Goal: Task Accomplishment & Management: Complete application form

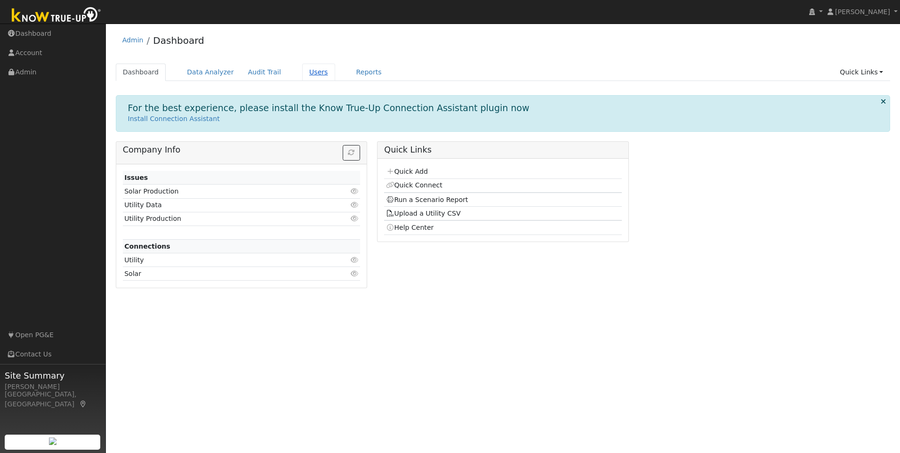
click at [303, 78] on link "Users" at bounding box center [318, 72] width 33 height 17
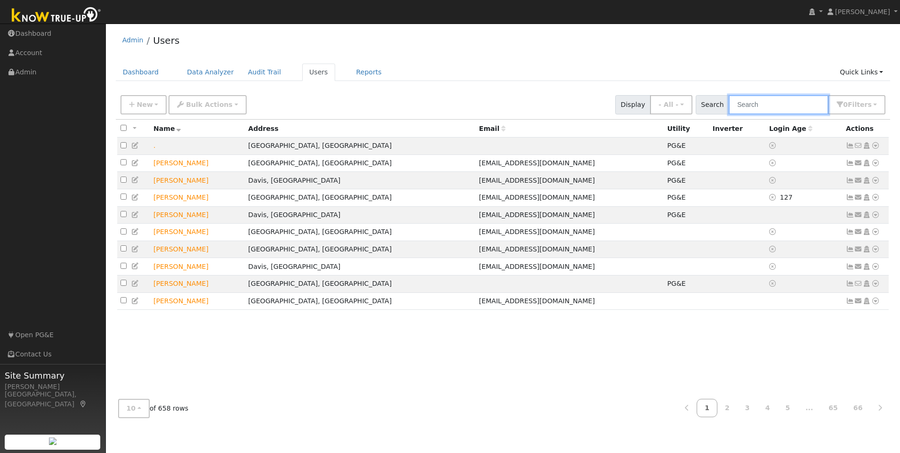
click at [809, 104] on input "text" at bounding box center [778, 104] width 100 height 19
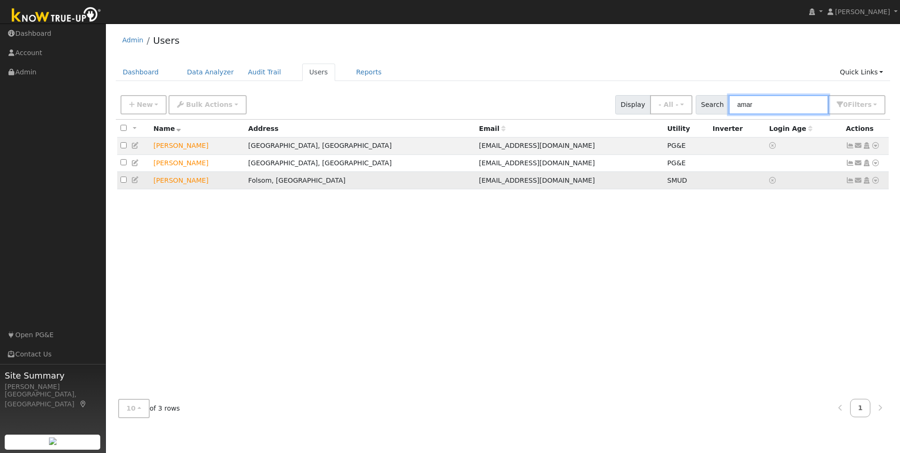
type input "amar"
click at [851, 182] on icon at bounding box center [849, 180] width 8 height 7
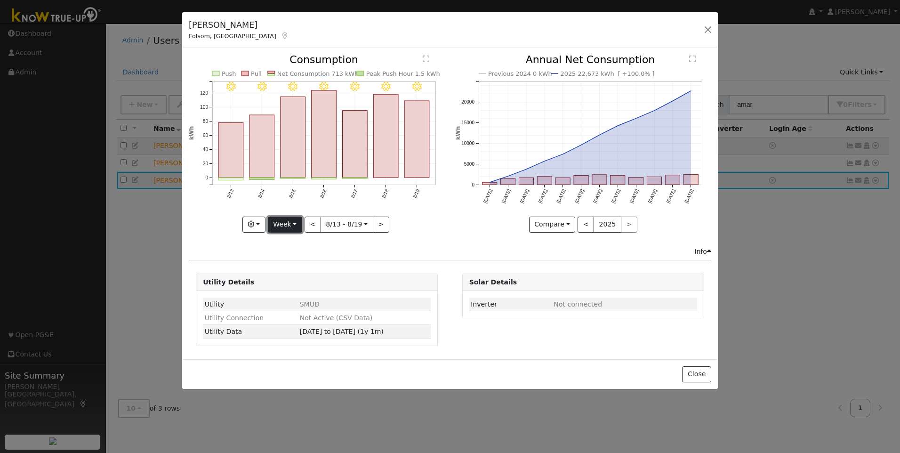
click at [289, 222] on button "Week" at bounding box center [285, 224] width 34 height 16
click at [295, 285] on link "Year" at bounding box center [300, 283] width 65 height 13
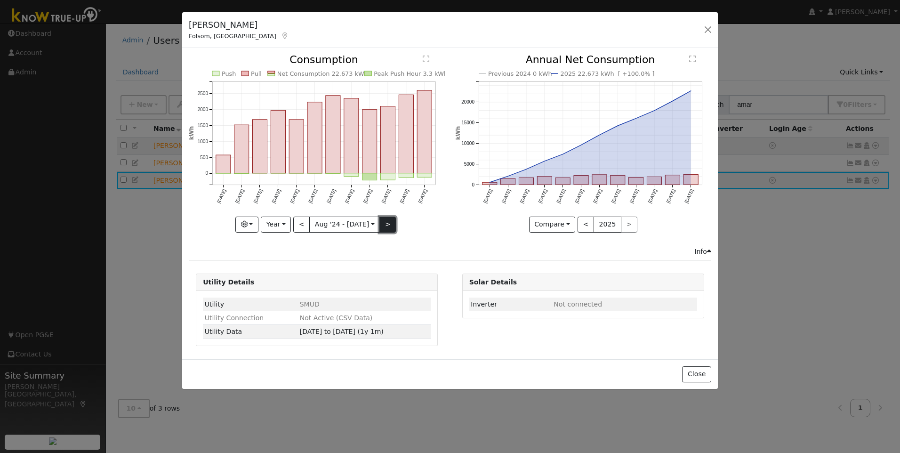
click at [386, 224] on button ">" at bounding box center [387, 224] width 16 height 16
type input "2025-08-01"
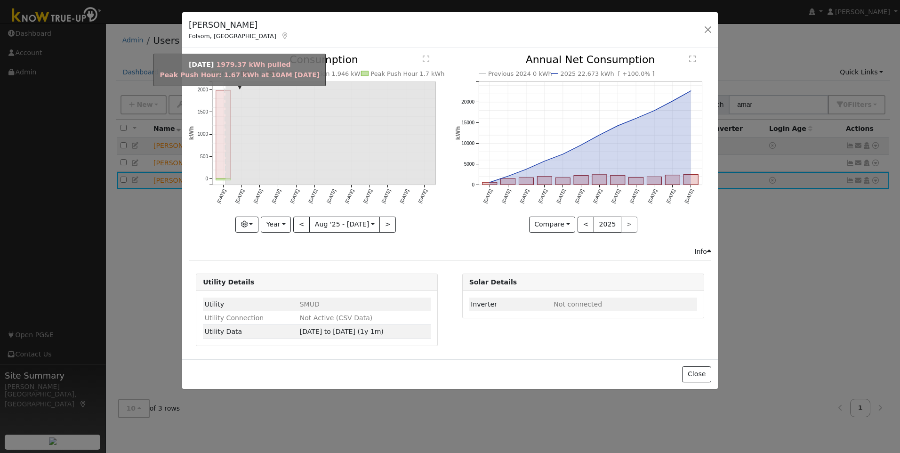
click at [218, 151] on rect "onclick=""" at bounding box center [223, 134] width 15 height 88
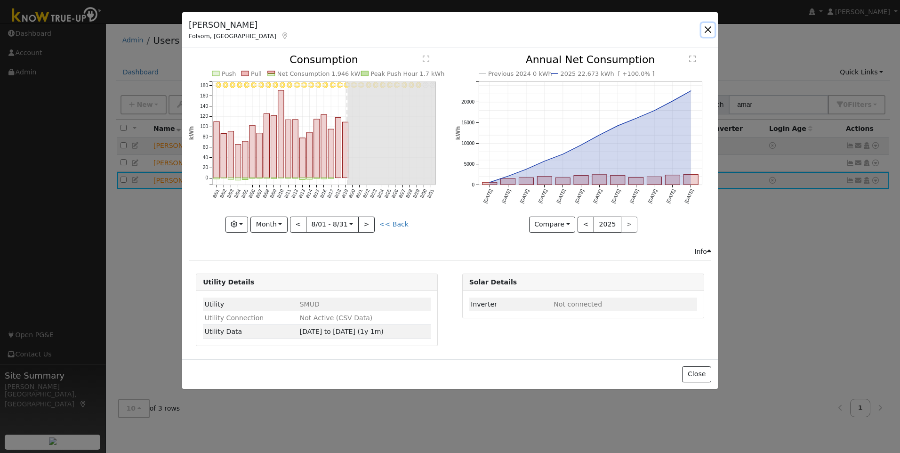
click at [709, 30] on button "button" at bounding box center [707, 29] width 13 height 13
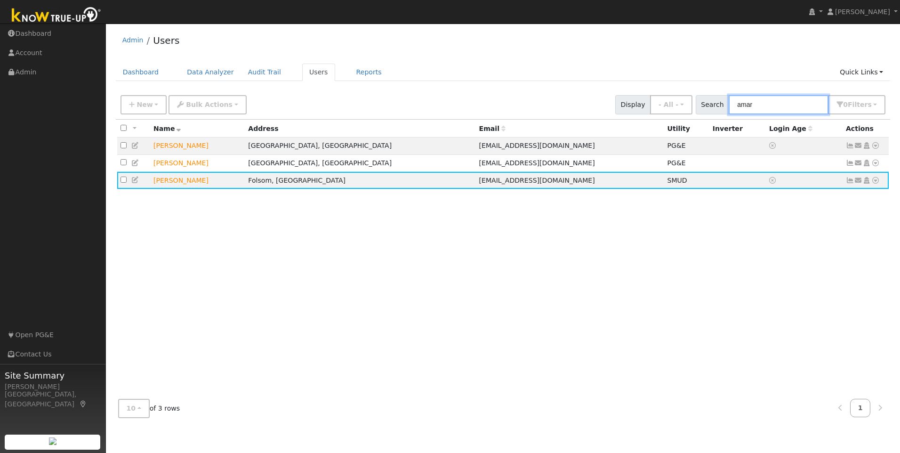
drag, startPoint x: 773, startPoint y: 104, endPoint x: 735, endPoint y: 110, distance: 39.1
click at [735, 110] on div "Search amar 0 Filter s My accounts Role Show - All - Show Leads Admin Billing A…" at bounding box center [790, 104] width 190 height 19
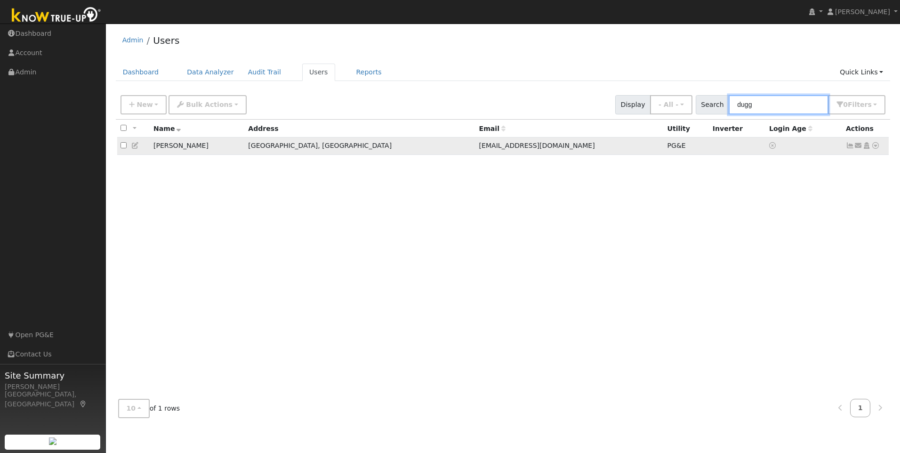
type input "dugg"
click at [849, 145] on icon at bounding box center [849, 145] width 8 height 7
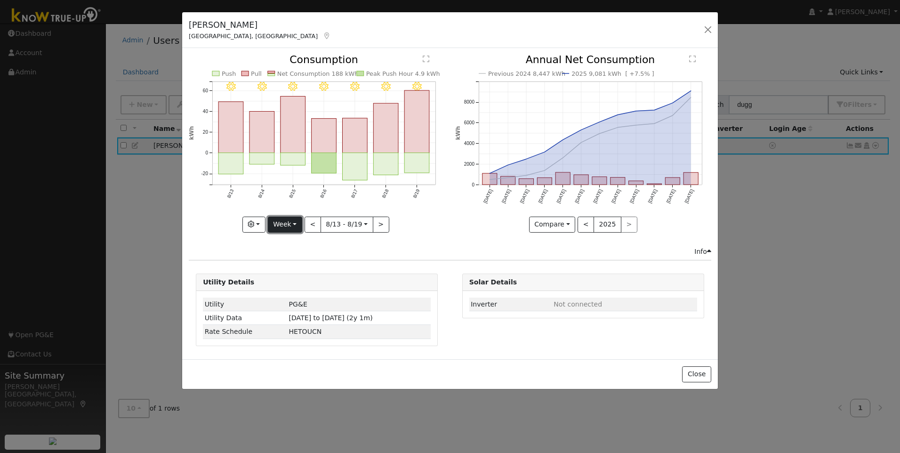
click at [286, 229] on button "Week" at bounding box center [285, 224] width 34 height 16
click at [302, 282] on link "Year" at bounding box center [300, 283] width 65 height 13
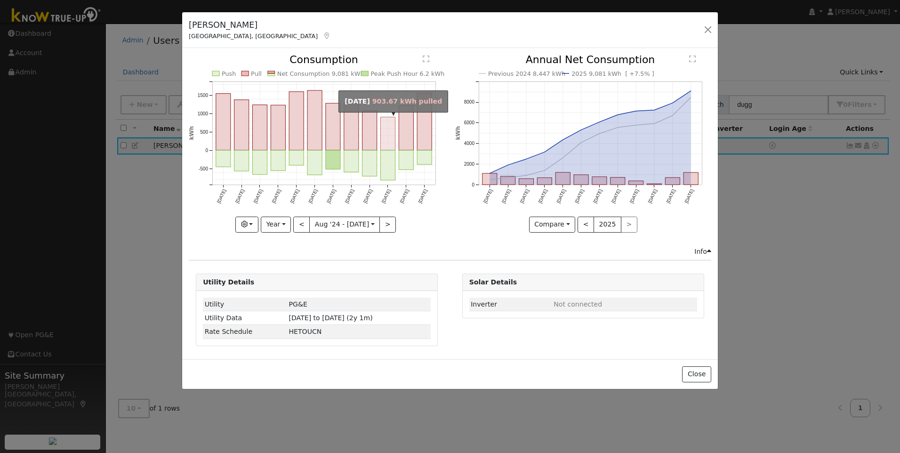
click at [383, 137] on rect "onclick=""" at bounding box center [388, 133] width 15 height 33
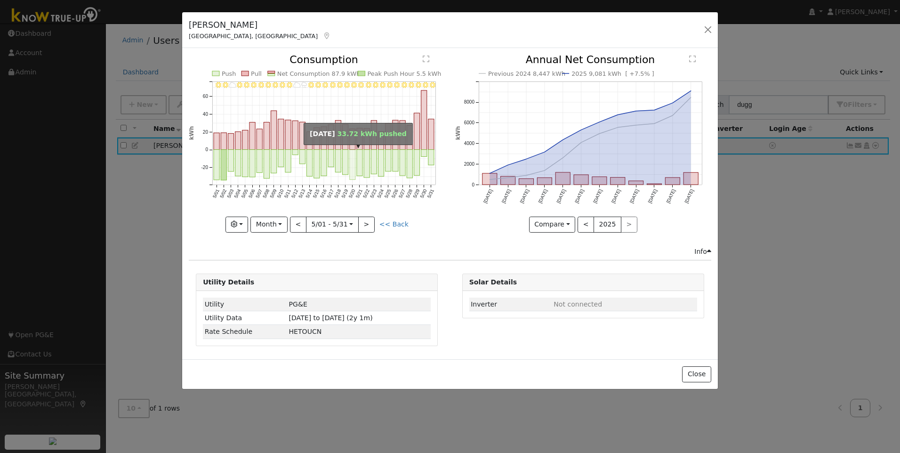
click at [351, 162] on rect "onclick=""" at bounding box center [353, 165] width 6 height 30
type input "2025-05-20"
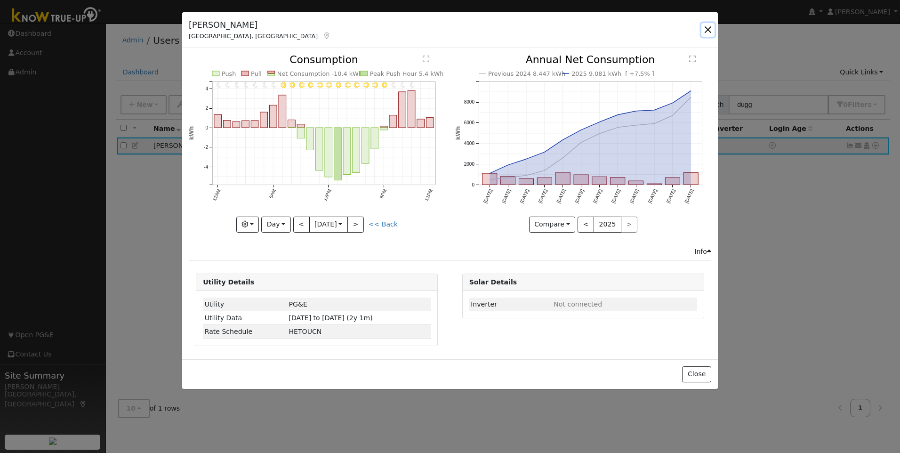
click at [708, 31] on button "button" at bounding box center [707, 29] width 13 height 13
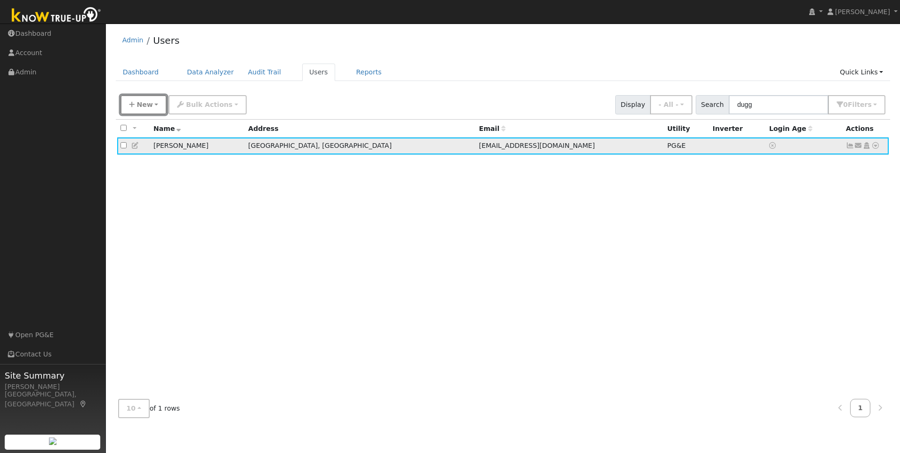
drag, startPoint x: 141, startPoint y: 100, endPoint x: 257, endPoint y: 155, distance: 128.6
click at [141, 100] on button "New" at bounding box center [143, 104] width 47 height 19
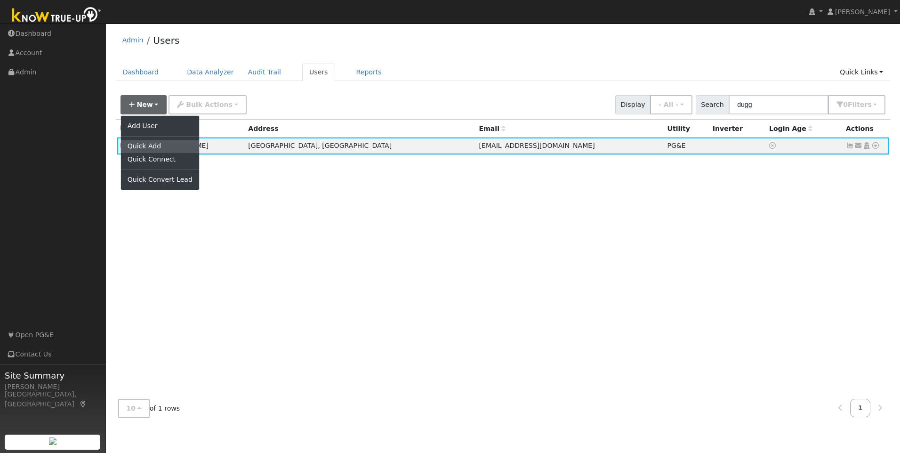
click at [162, 148] on link "Quick Add" at bounding box center [160, 146] width 78 height 13
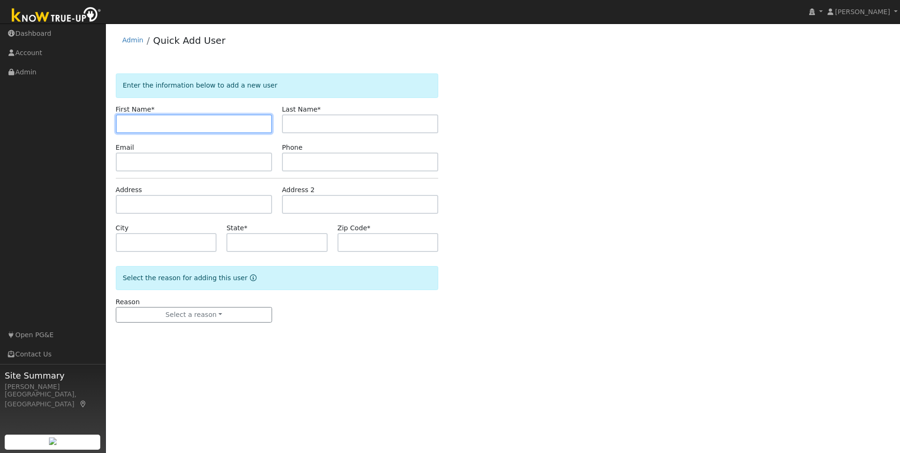
click at [162, 119] on input "text" at bounding box center [194, 123] width 156 height 19
paste input "[PERSON_NAME] Stains"
drag, startPoint x: 173, startPoint y: 122, endPoint x: 150, endPoint y: 128, distance: 23.3
click at [150, 128] on input "[PERSON_NAME] Stains" at bounding box center [194, 123] width 156 height 19
type input "[PERSON_NAME]"
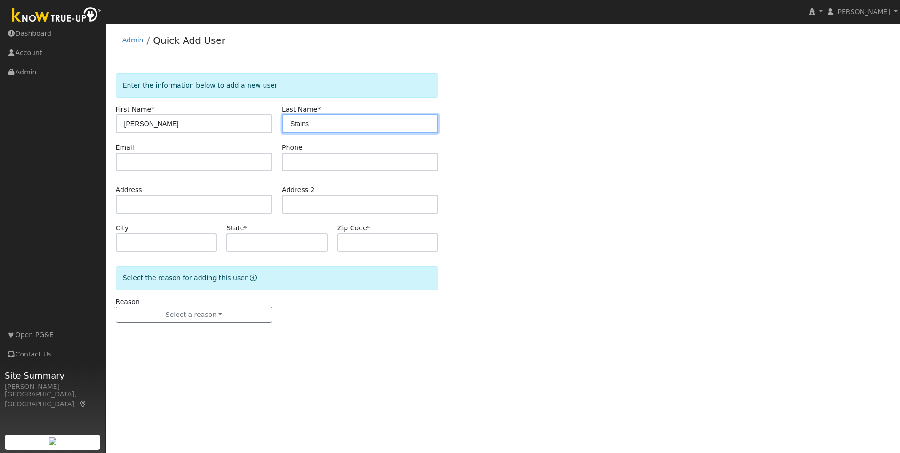
type input "Stains"
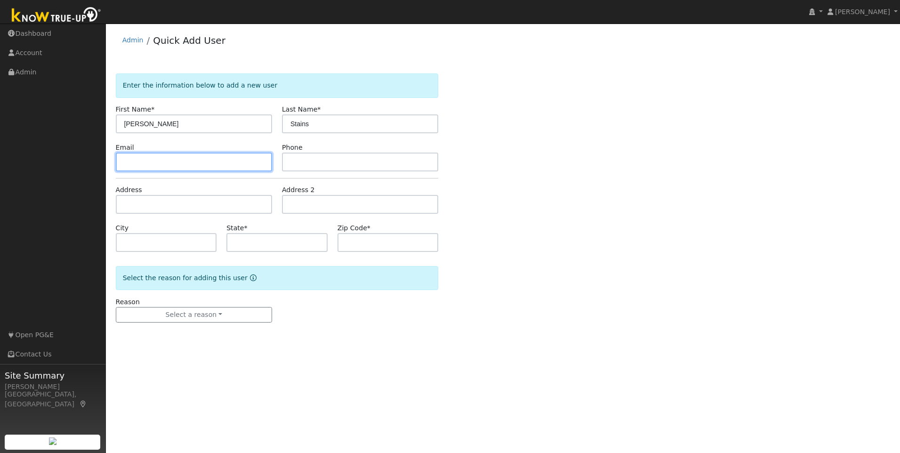
click at [207, 158] on input "text" at bounding box center [194, 161] width 156 height 19
paste input "[PERSON_NAME][EMAIL_ADDRESS][DOMAIN_NAME]"
type input "[PERSON_NAME][EMAIL_ADDRESS][DOMAIN_NAME]"
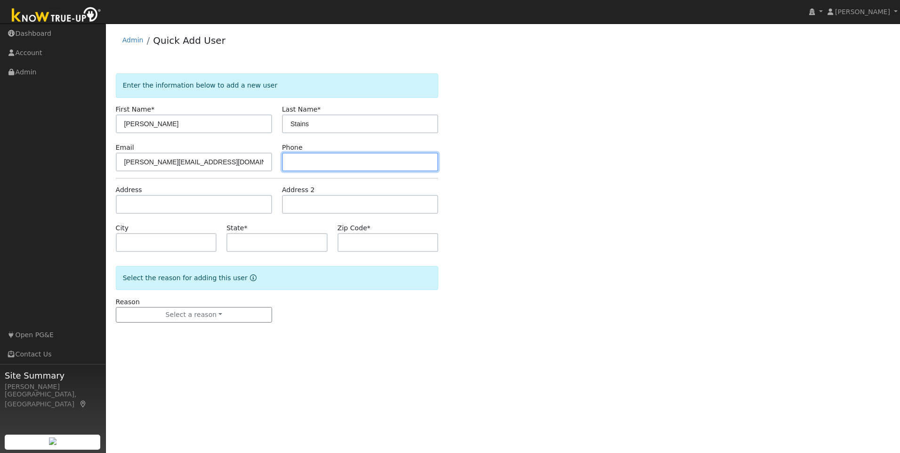
click at [365, 158] on input "text" at bounding box center [360, 161] width 156 height 19
paste input "[PHONE_NUMBER]"
type input "[PHONE_NUMBER]"
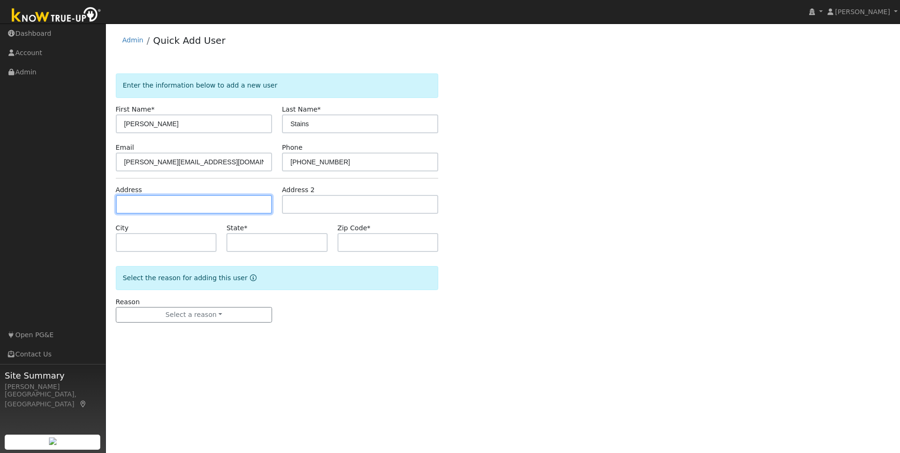
click at [220, 203] on input "text" at bounding box center [194, 204] width 156 height 19
paste input "[STREET_ADDRESS]"
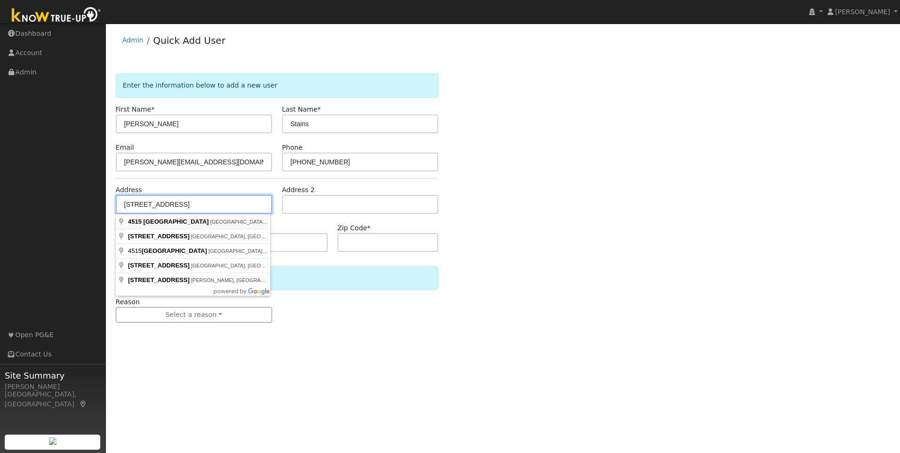
type input "[STREET_ADDRESS]"
type input "[GEOGRAPHIC_DATA]"
type input "CA"
type input "95821"
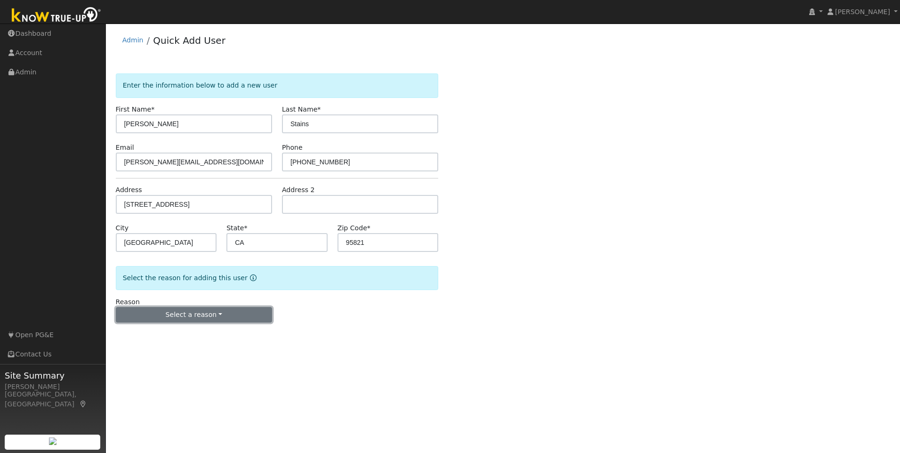
click at [208, 319] on button "Select a reason" at bounding box center [194, 315] width 156 height 16
click at [158, 332] on link "New lead" at bounding box center [168, 333] width 104 height 13
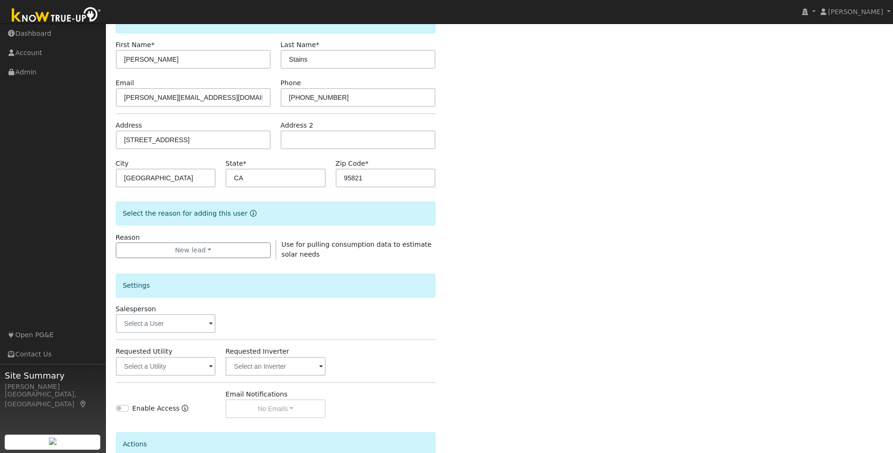
scroll to position [79, 0]
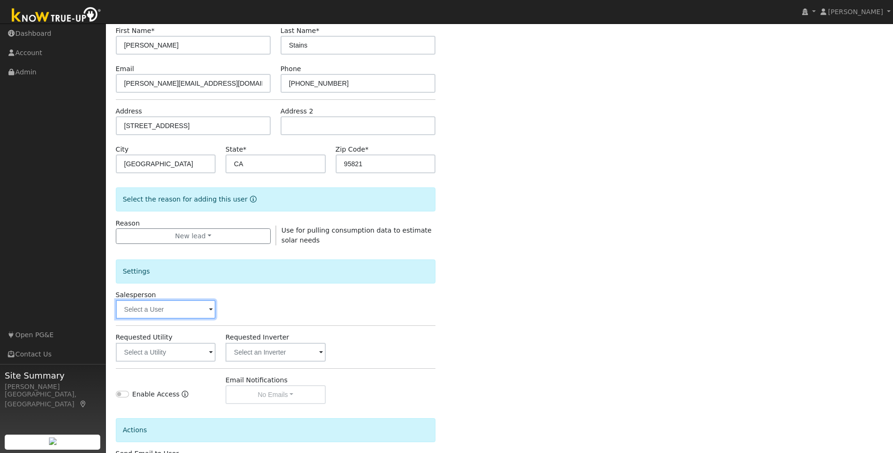
click at [177, 303] on input "text" at bounding box center [166, 309] width 100 height 19
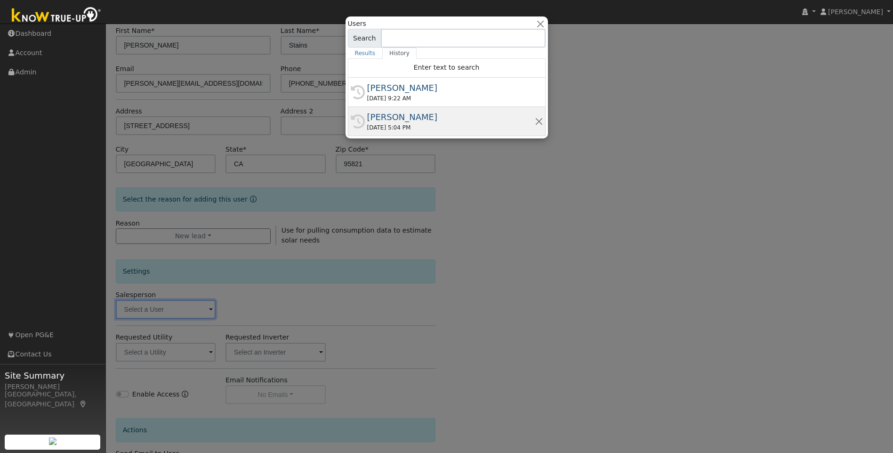
click at [406, 120] on div "Munro Boyd" at bounding box center [450, 117] width 167 height 13
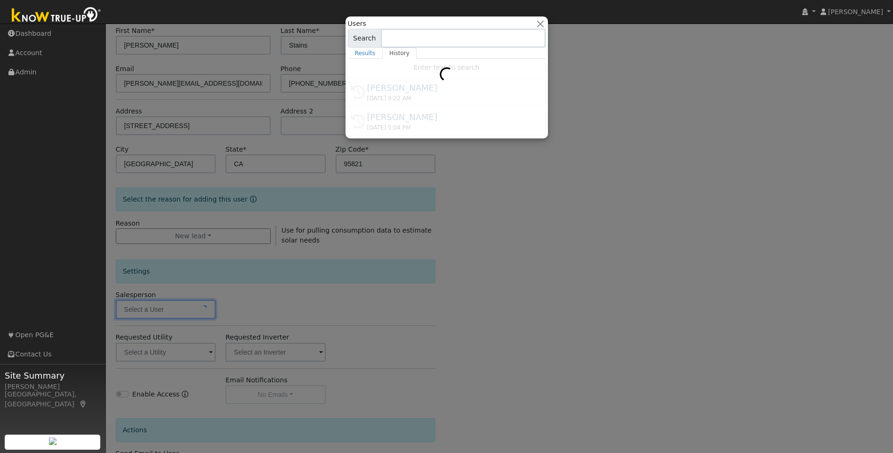
type input "Munro Boyd"
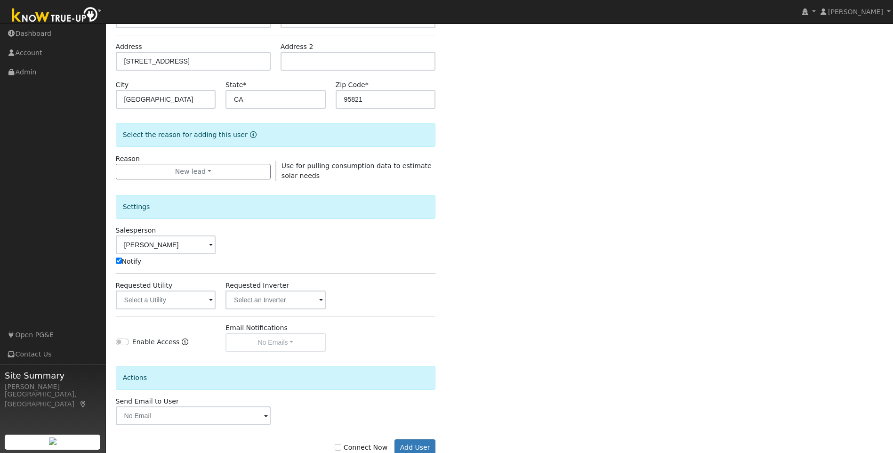
scroll to position [169, 0]
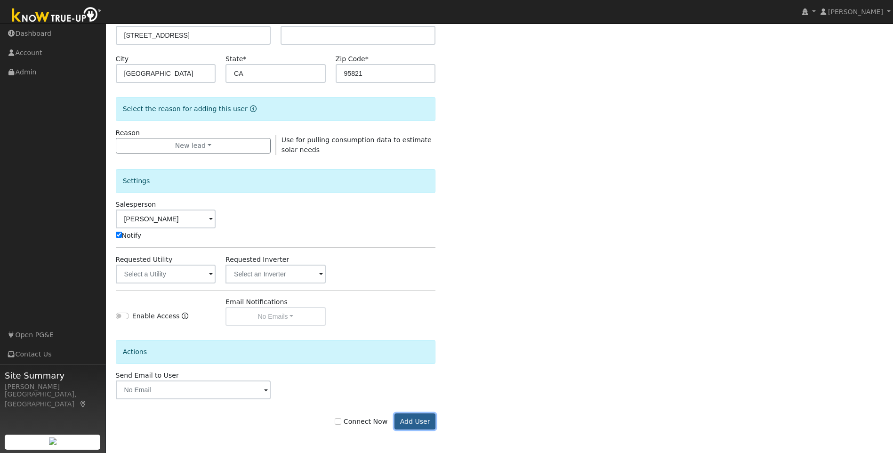
click at [416, 418] on button "Add User" at bounding box center [414, 421] width 41 height 16
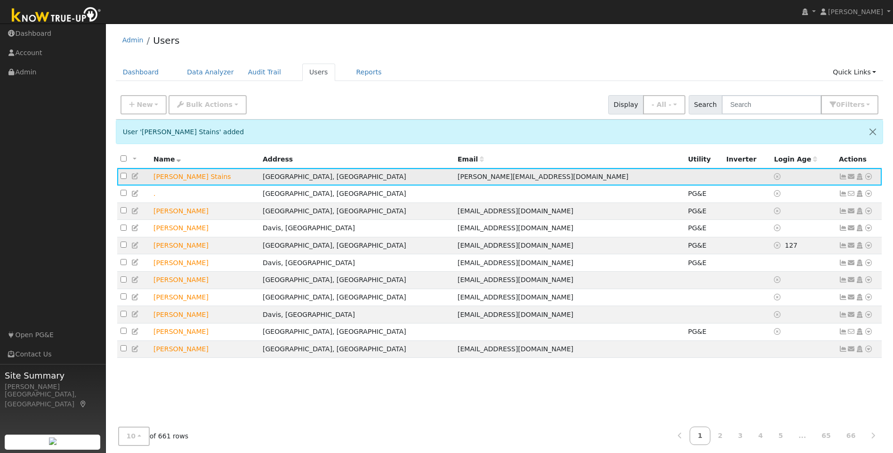
click at [869, 179] on icon at bounding box center [868, 176] width 8 height 7
click at [766, 228] on link "Import From CSV" at bounding box center [768, 227] width 69 height 13
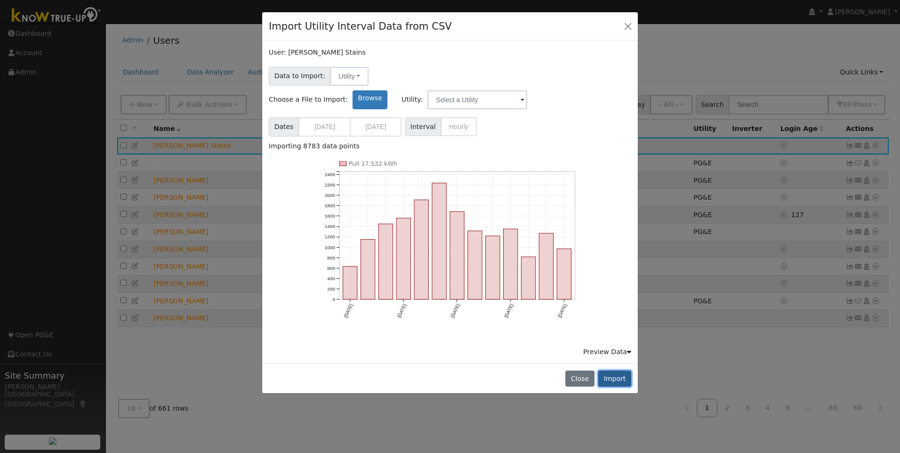
click at [626, 370] on button "Import" at bounding box center [614, 378] width 33 height 16
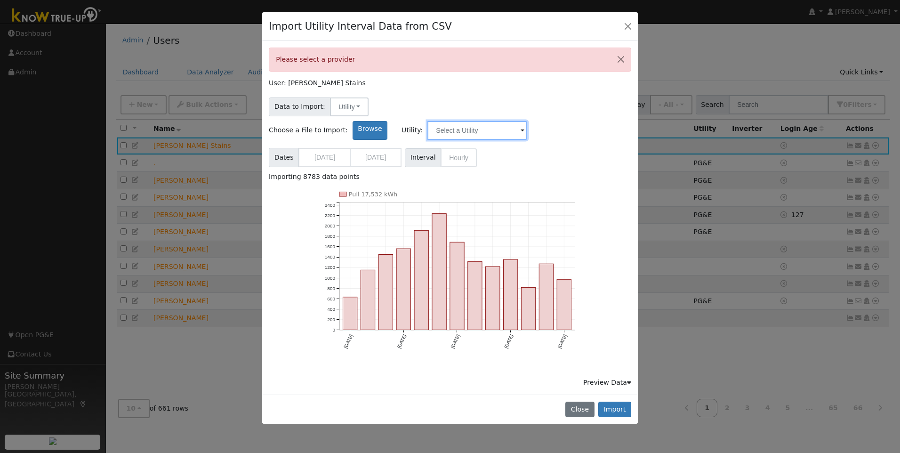
click at [527, 121] on input "text" at bounding box center [477, 130] width 100 height 19
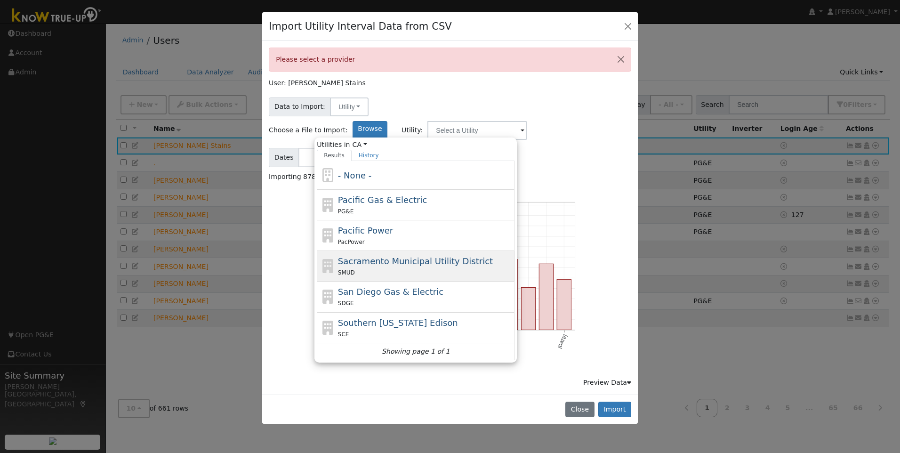
click at [444, 255] on div "Sacramento Municipal Utility District SMUD" at bounding box center [425, 266] width 175 height 23
type input "Sacramento Municipal Utility District"
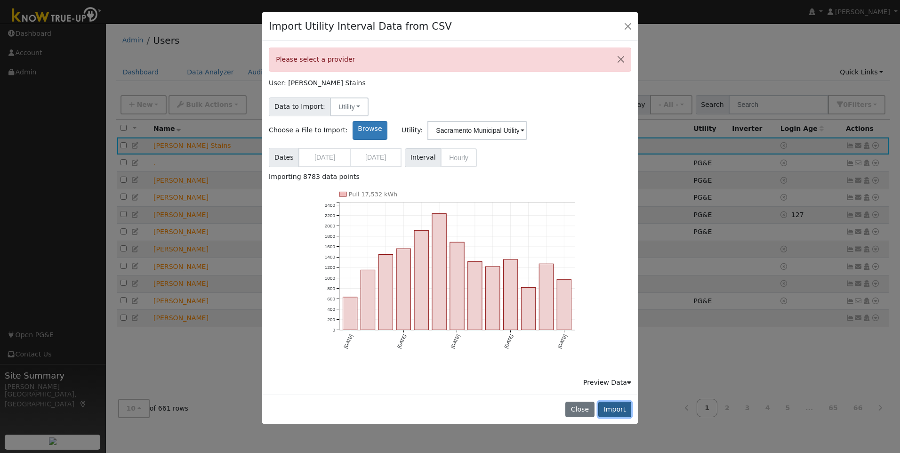
click at [618, 401] on button "Import" at bounding box center [614, 409] width 33 height 16
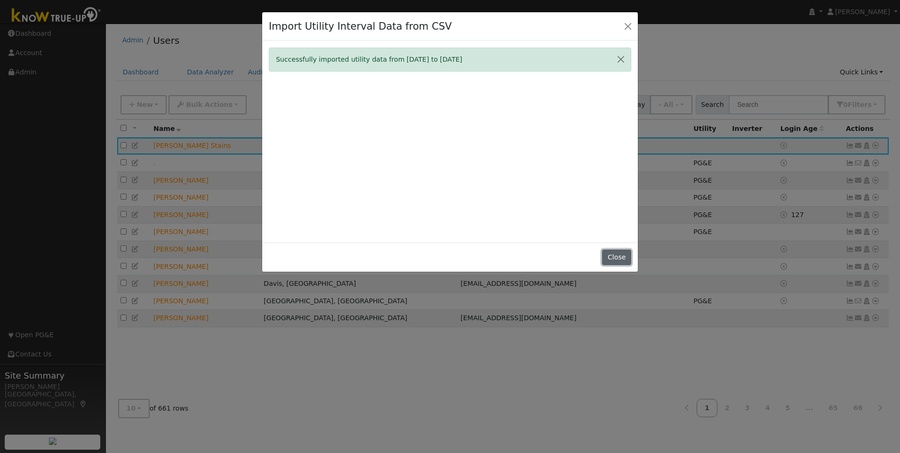
click at [627, 257] on button "Close" at bounding box center [616, 257] width 29 height 16
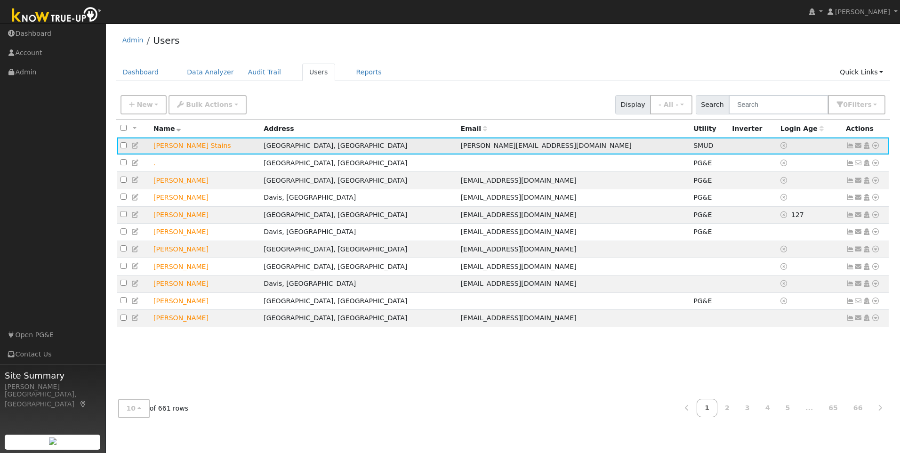
click at [849, 148] on icon at bounding box center [849, 145] width 8 height 7
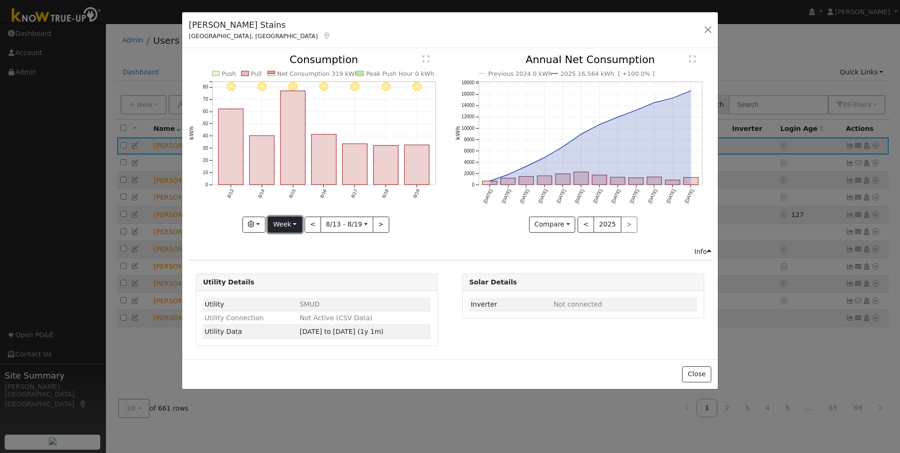
click at [281, 225] on button "Week" at bounding box center [285, 224] width 34 height 16
click at [292, 286] on link "Year" at bounding box center [300, 283] width 65 height 13
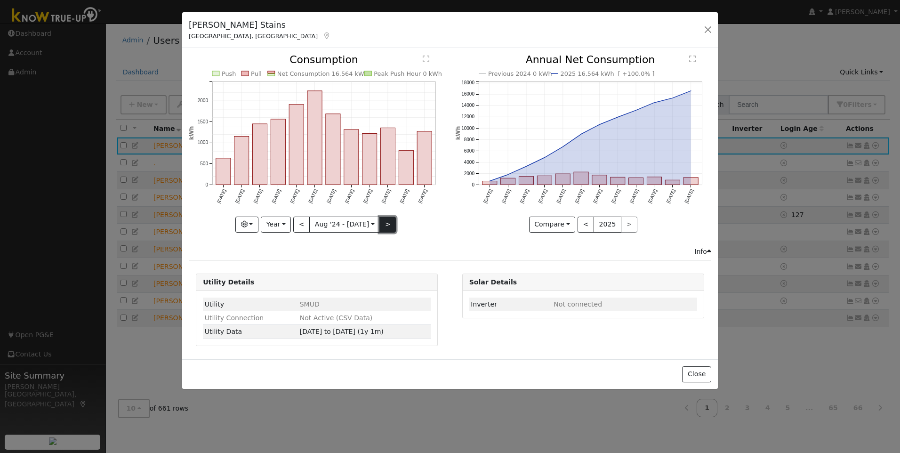
click at [379, 229] on button ">" at bounding box center [387, 224] width 16 height 16
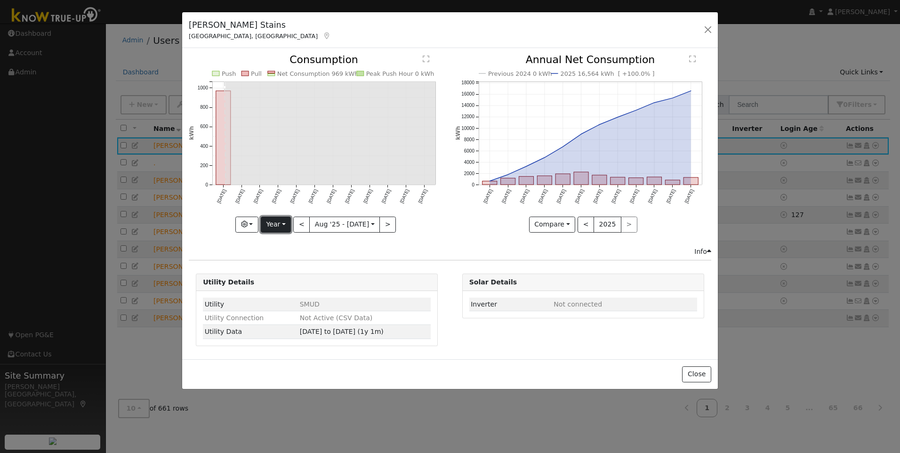
click at [280, 224] on button "Year" at bounding box center [276, 224] width 30 height 16
click at [300, 225] on button "<" at bounding box center [301, 224] width 16 height 16
type input "2024-08-01"
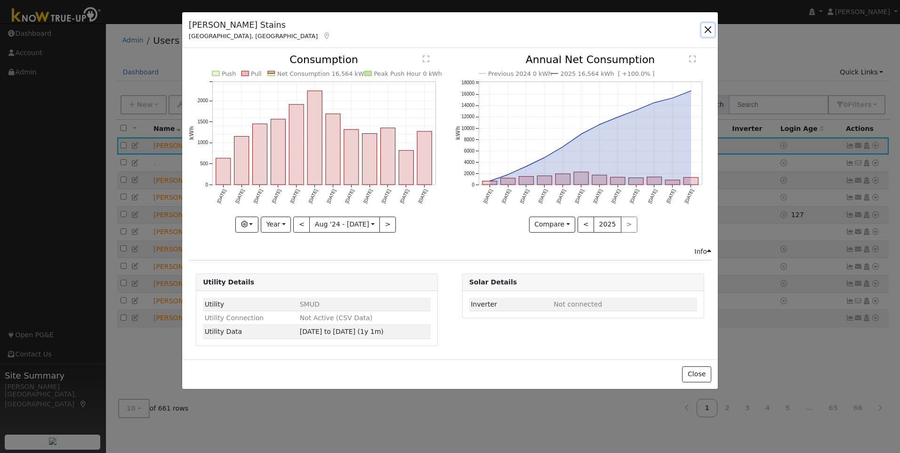
click at [709, 30] on button "button" at bounding box center [707, 29] width 13 height 13
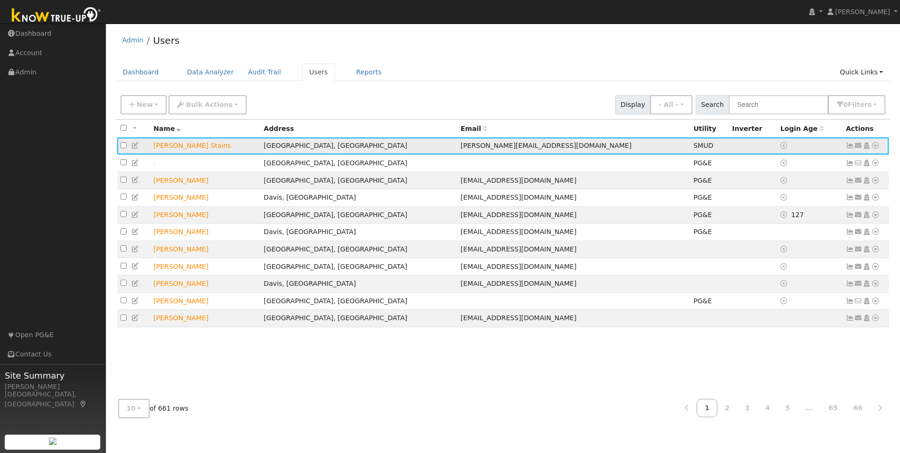
click at [877, 146] on icon at bounding box center [875, 145] width 8 height 7
